Goal: Task Accomplishment & Management: Complete application form

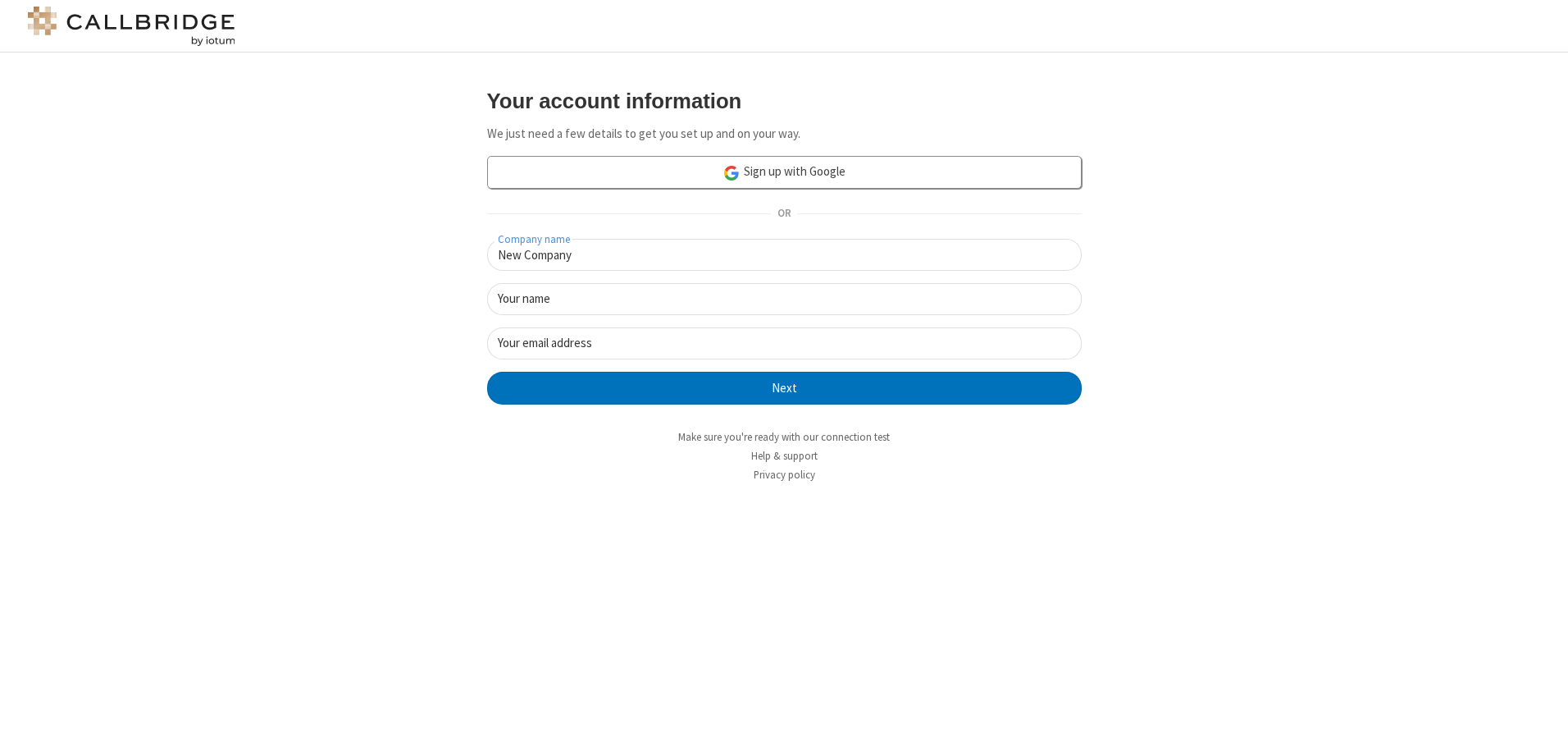
type input "New Company"
type input "New User"
type input "[EMAIL_ADDRESS][DOMAIN_NAME]"
click button "Next" at bounding box center [784, 388] width 594 height 33
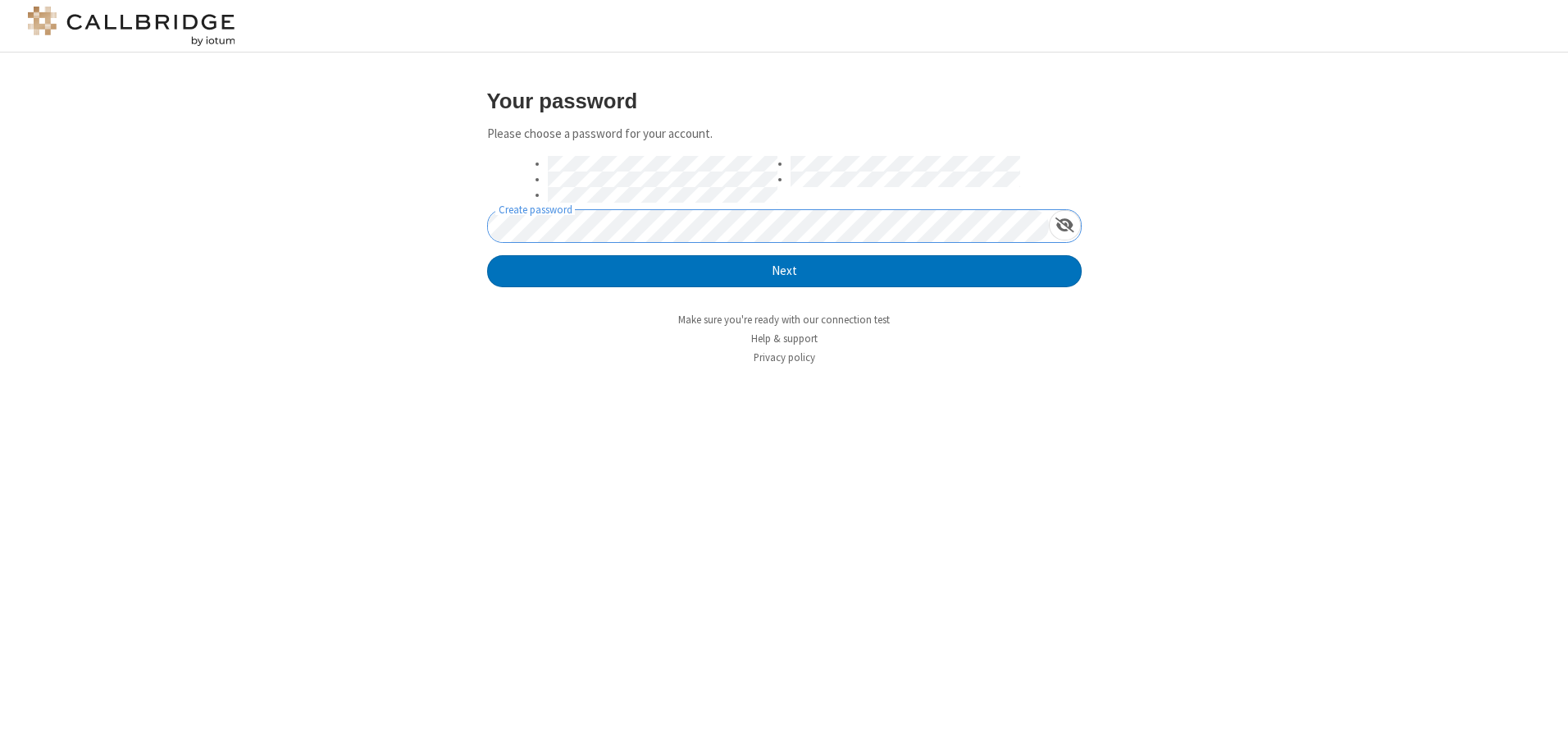
click button "Next" at bounding box center [784, 272] width 594 height 33
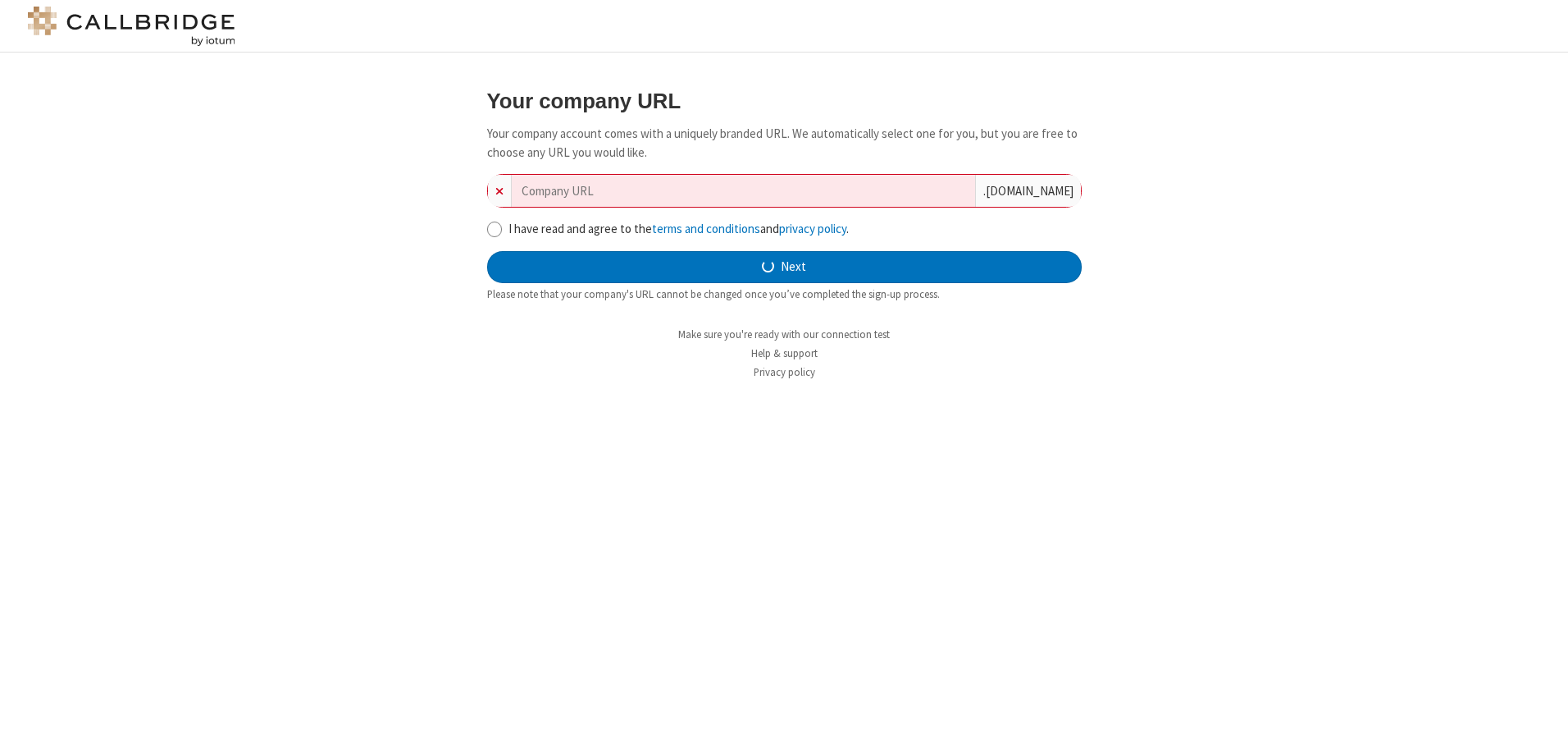
type input "new-company-balanced-62382"
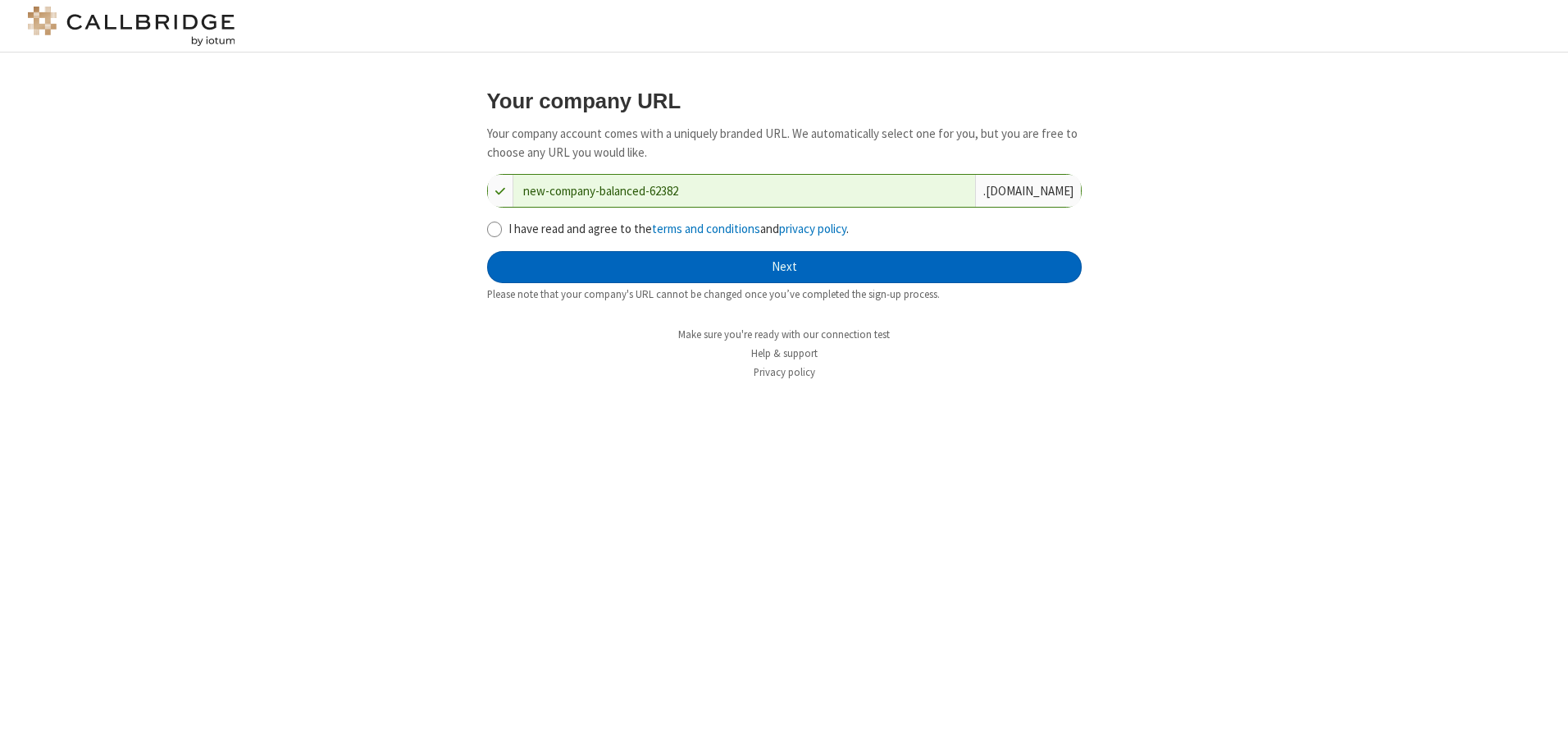
click at [784, 266] on button "Next" at bounding box center [784, 267] width 594 height 33
